Goal: Task Accomplishment & Management: Complete application form

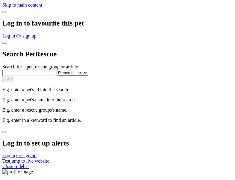
select select
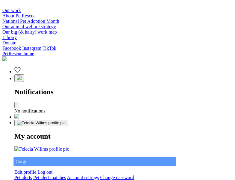
type input "Corgi"
select select "844268919"
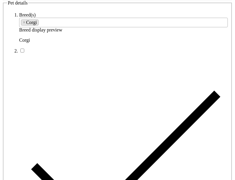
type input "Bridesburg22, [GEOGRAPHIC_DATA], 3630"
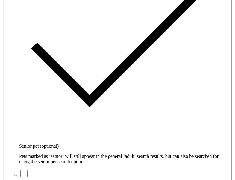
type input "14FEO934M45O193"
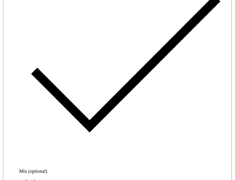
radio input "true"
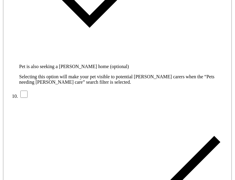
type input "Please wait..."
